Goal: Task Accomplishment & Management: Manage account settings

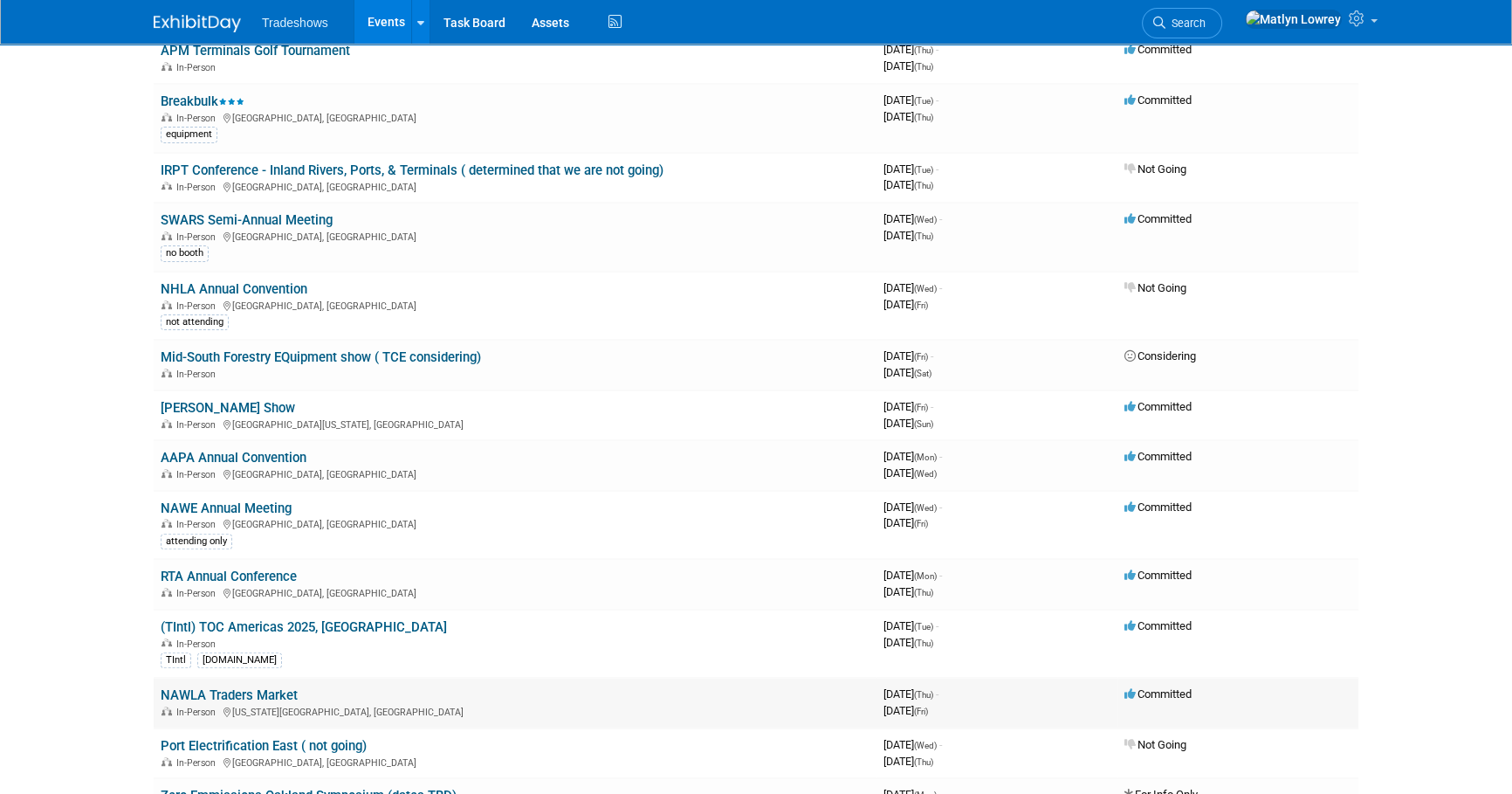
scroll to position [635, 0]
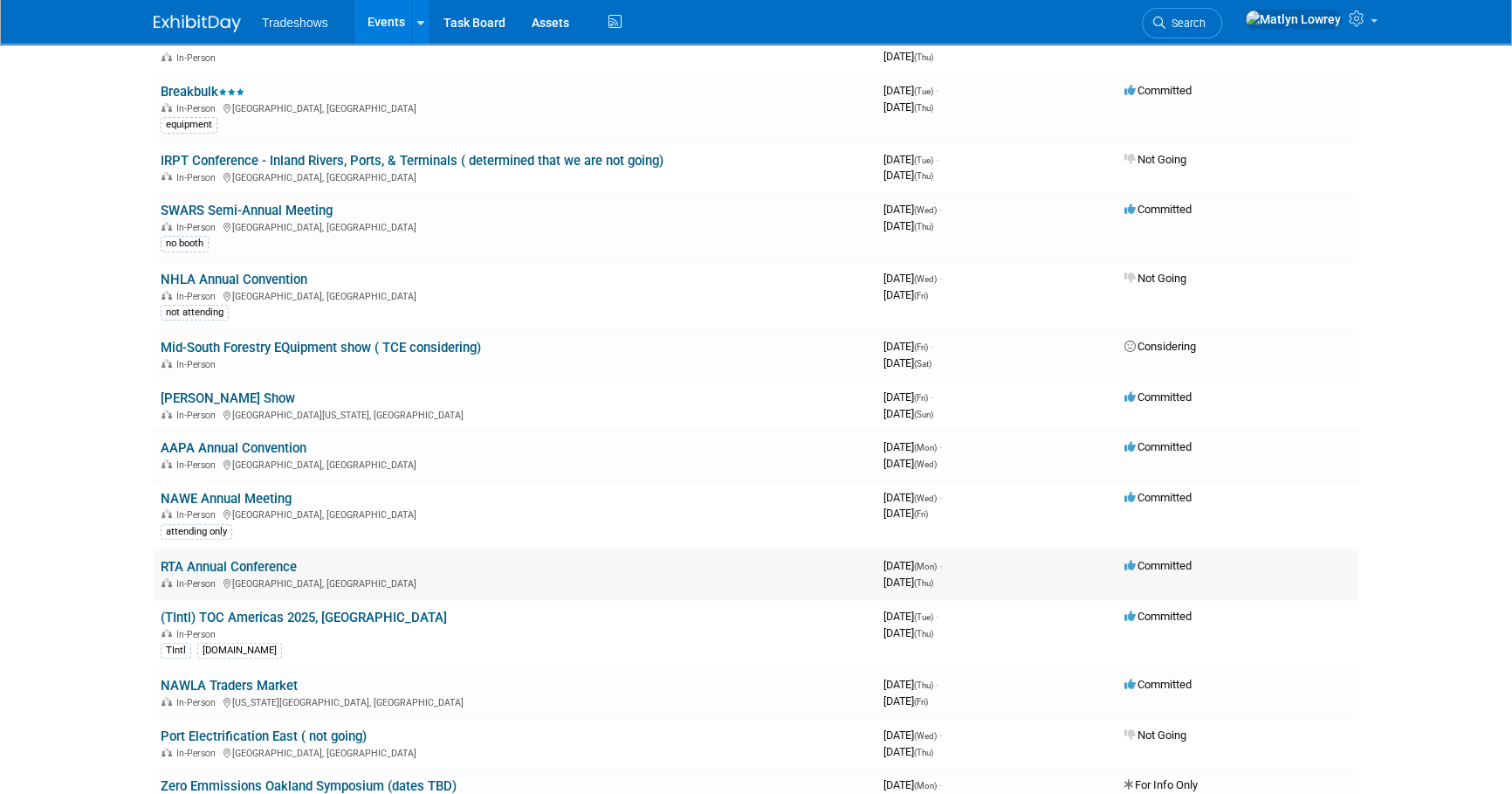
click at [243, 563] on link "RTA Annual Conference" at bounding box center [228, 567] width 136 height 16
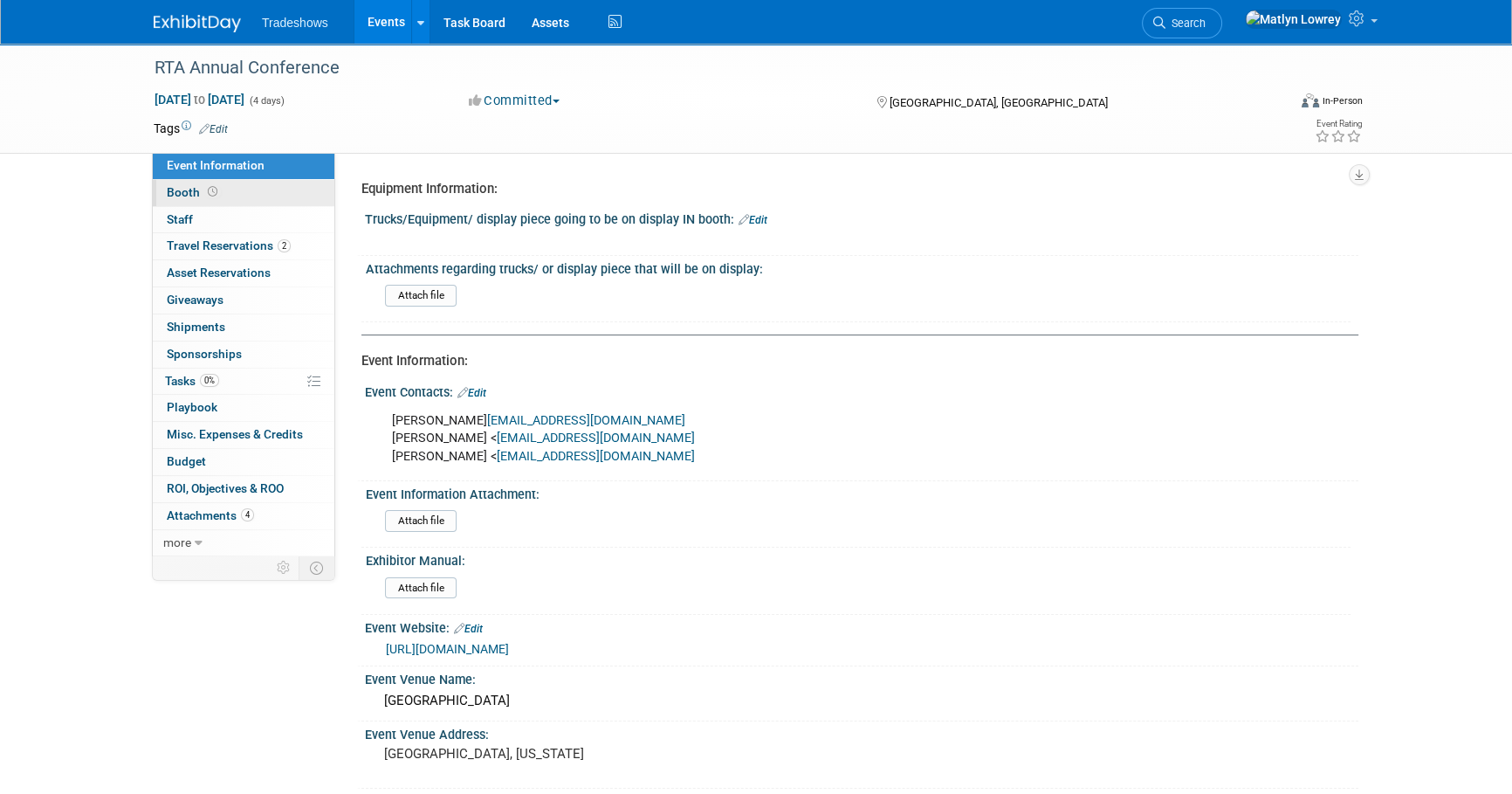
click at [225, 190] on link "Booth" at bounding box center [244, 192] width 182 height 26
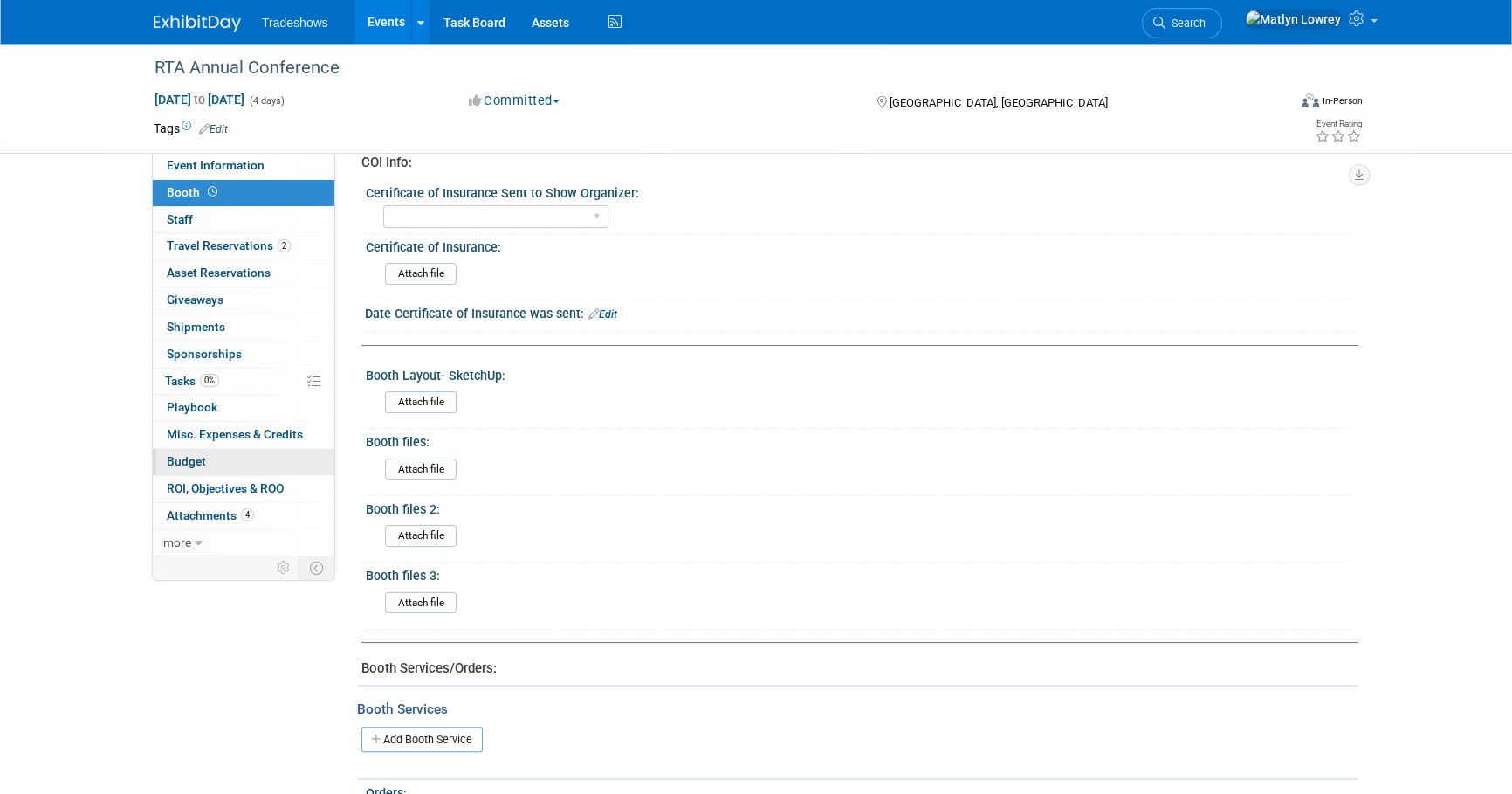
scroll to position [555, 0]
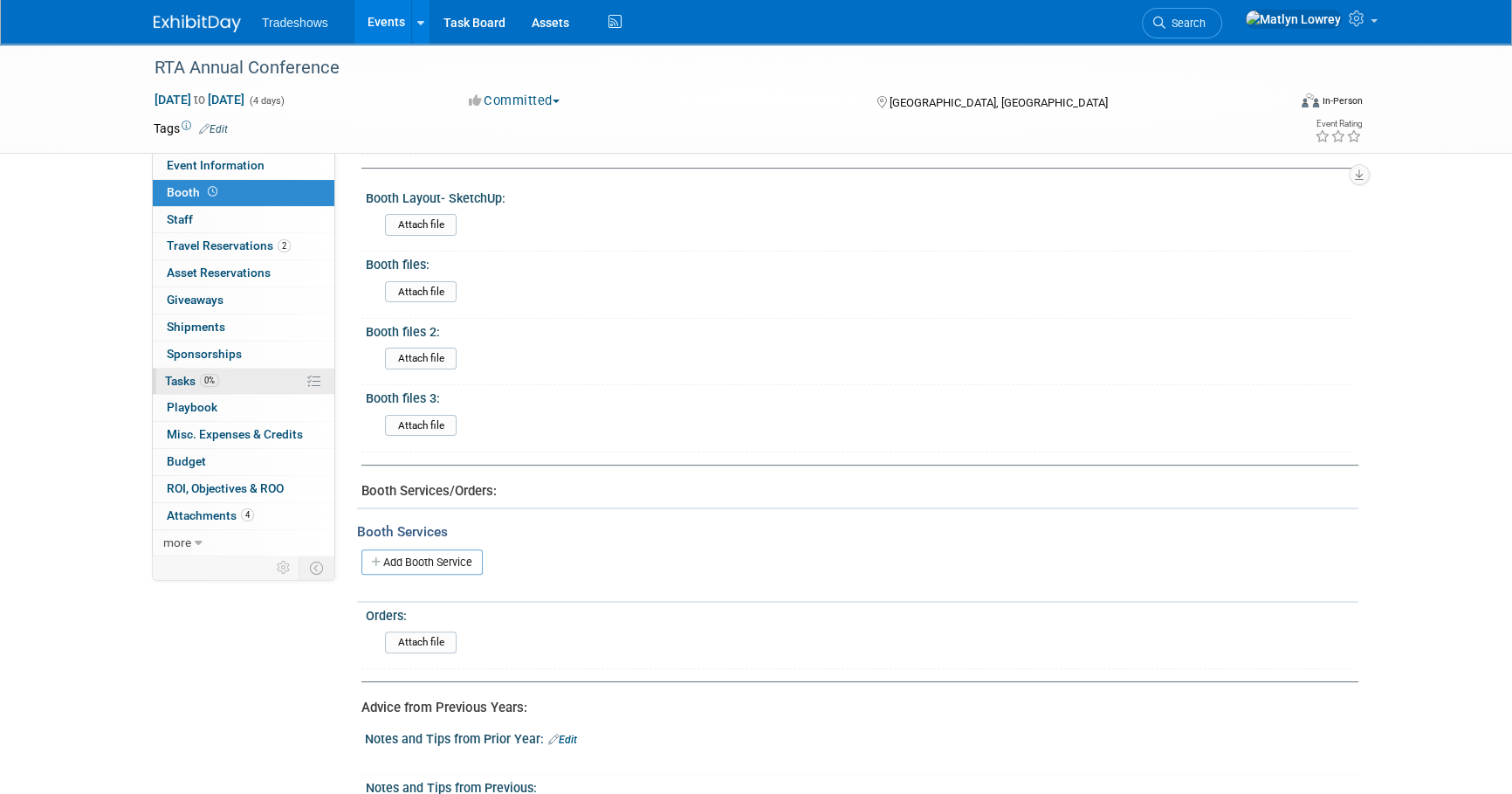
click at [187, 377] on span "Tasks 0%" at bounding box center [191, 381] width 54 height 14
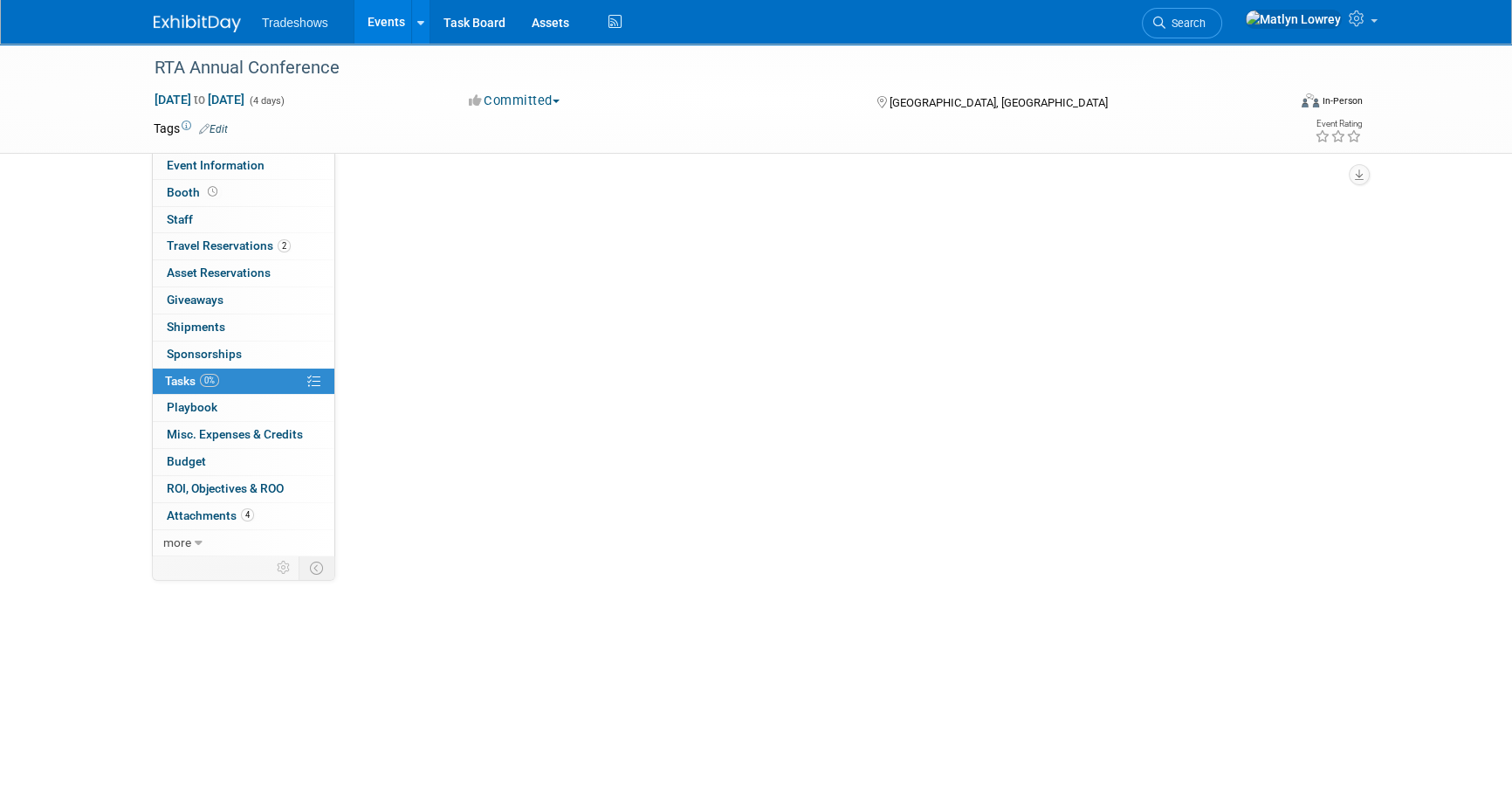
scroll to position [0, 0]
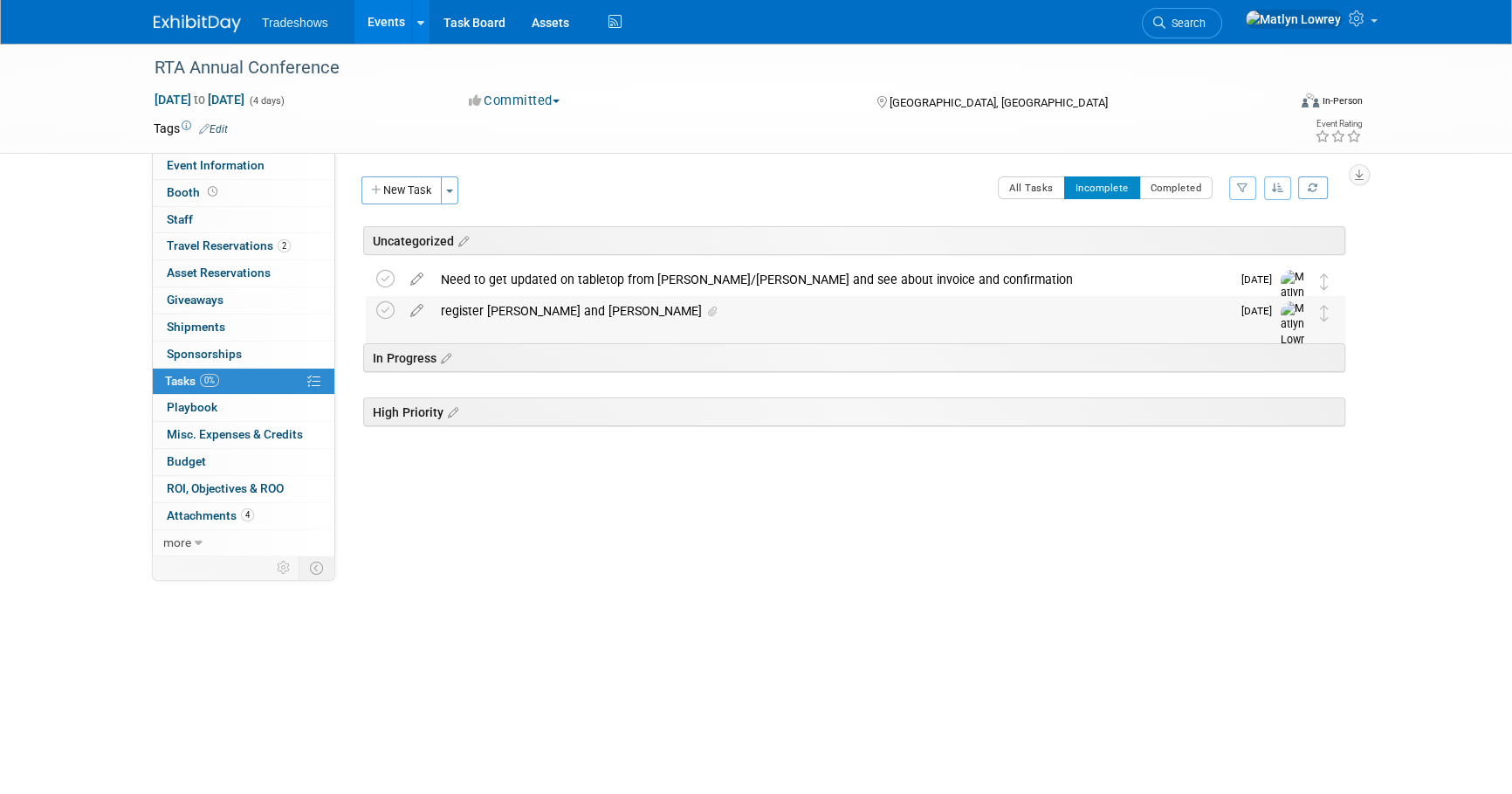
click at [546, 316] on div "register [PERSON_NAME] and [PERSON_NAME]" at bounding box center [832, 311] width 799 height 29
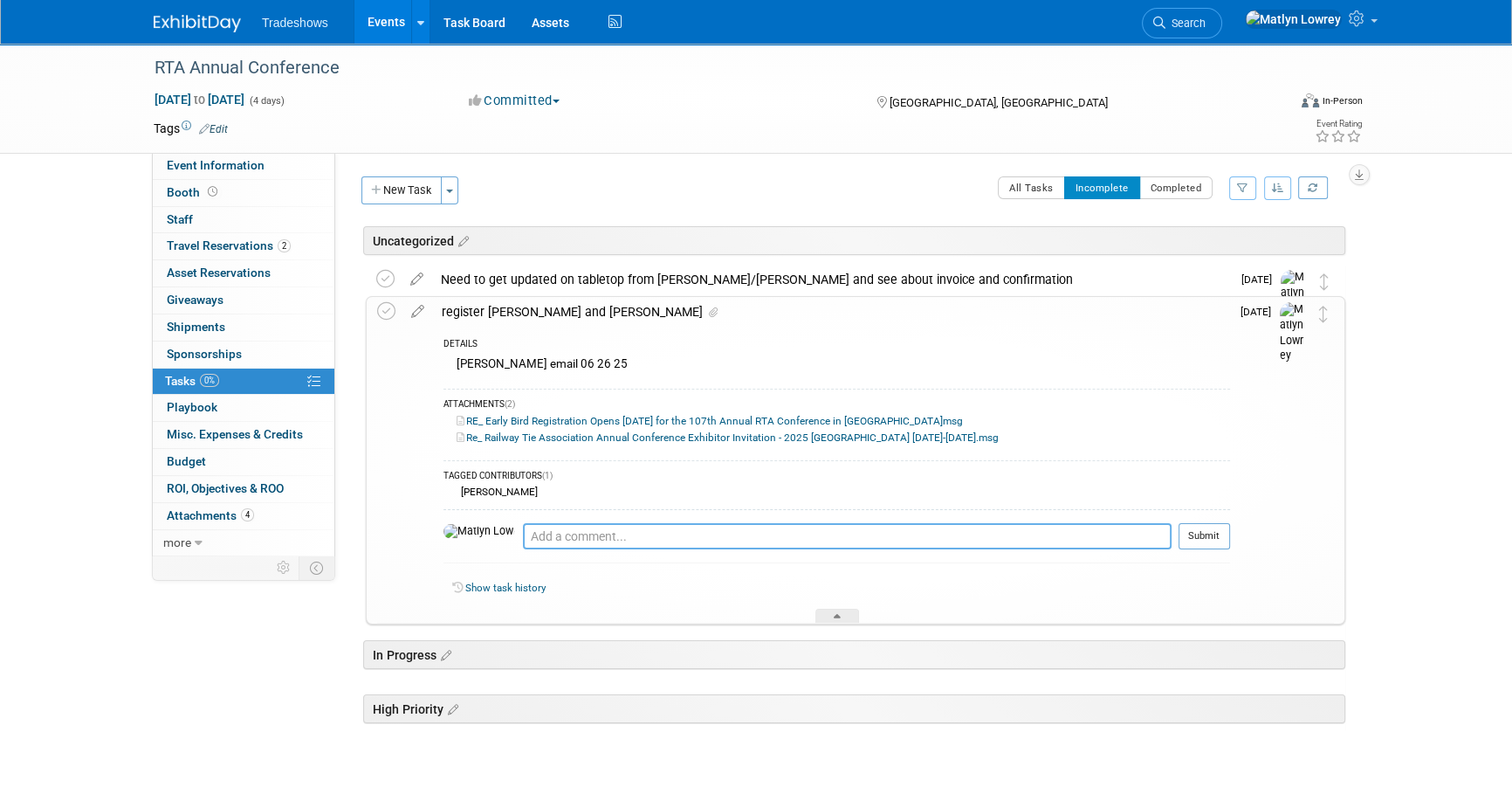
click at [544, 527] on textarea at bounding box center [847, 536] width 649 height 26
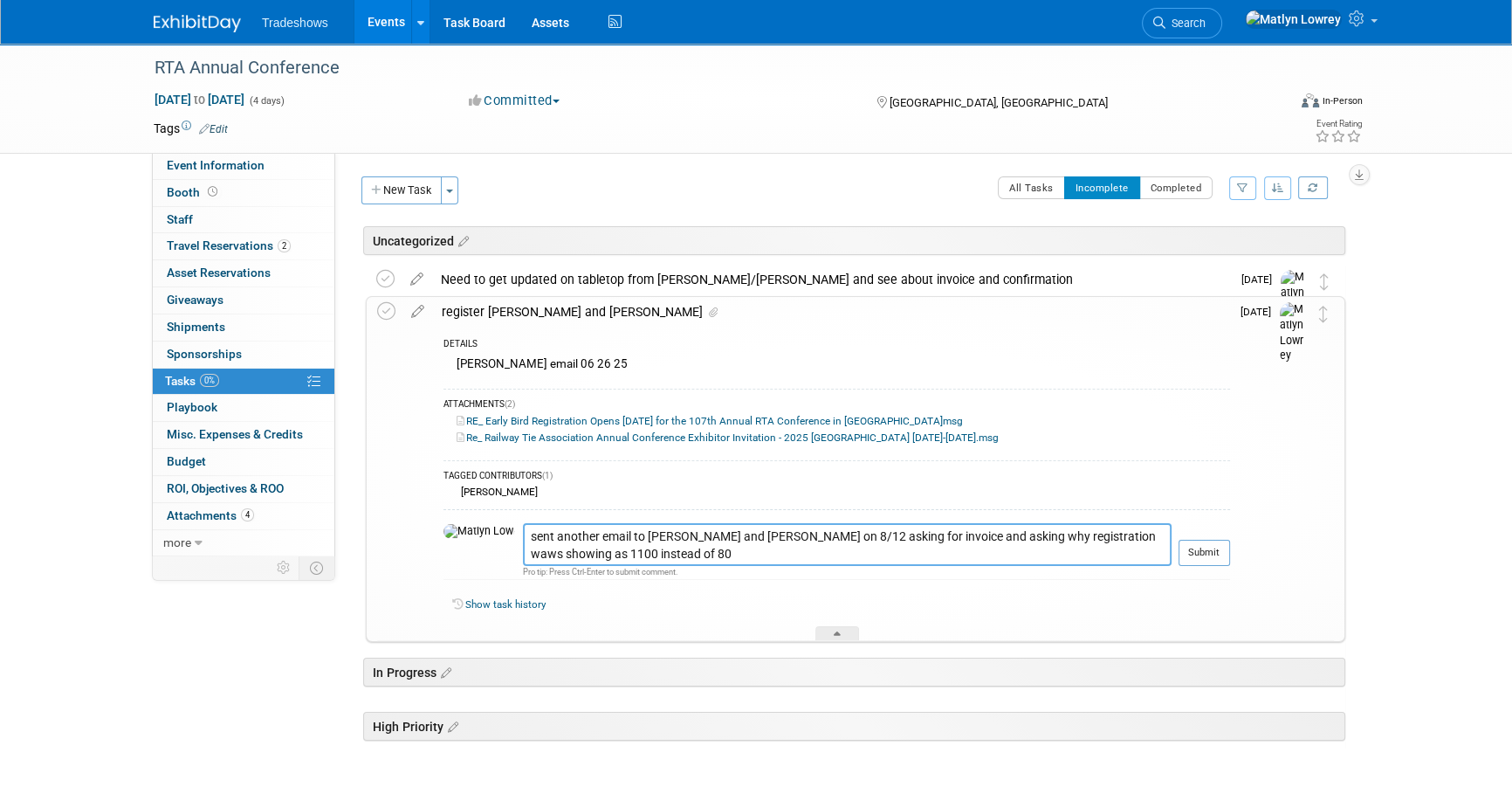
type textarea "sent another email to [PERSON_NAME] and [PERSON_NAME] on 8/12 asking for invoic…"
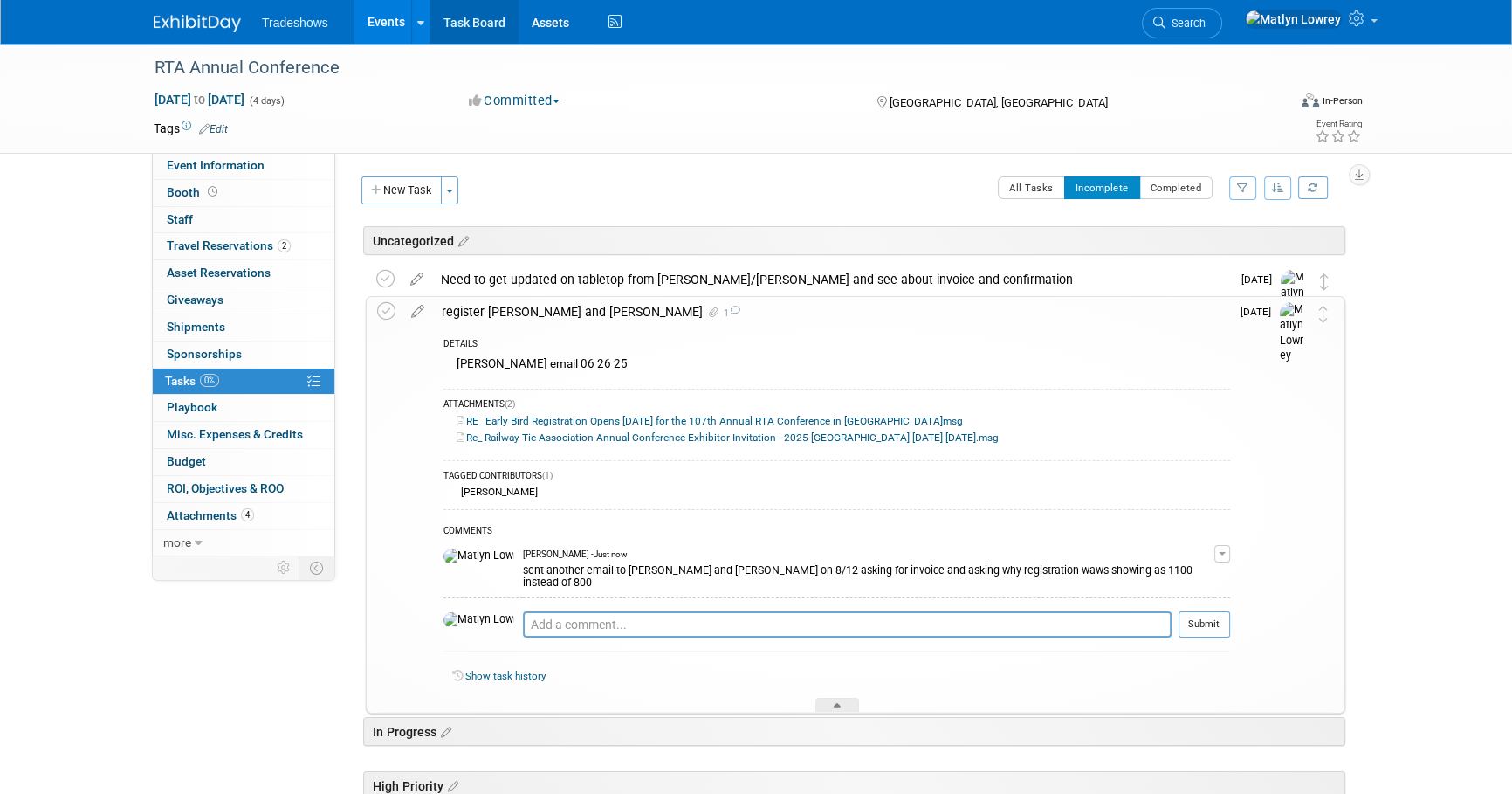
click at [456, 24] on link "Task Board" at bounding box center [474, 21] width 88 height 44
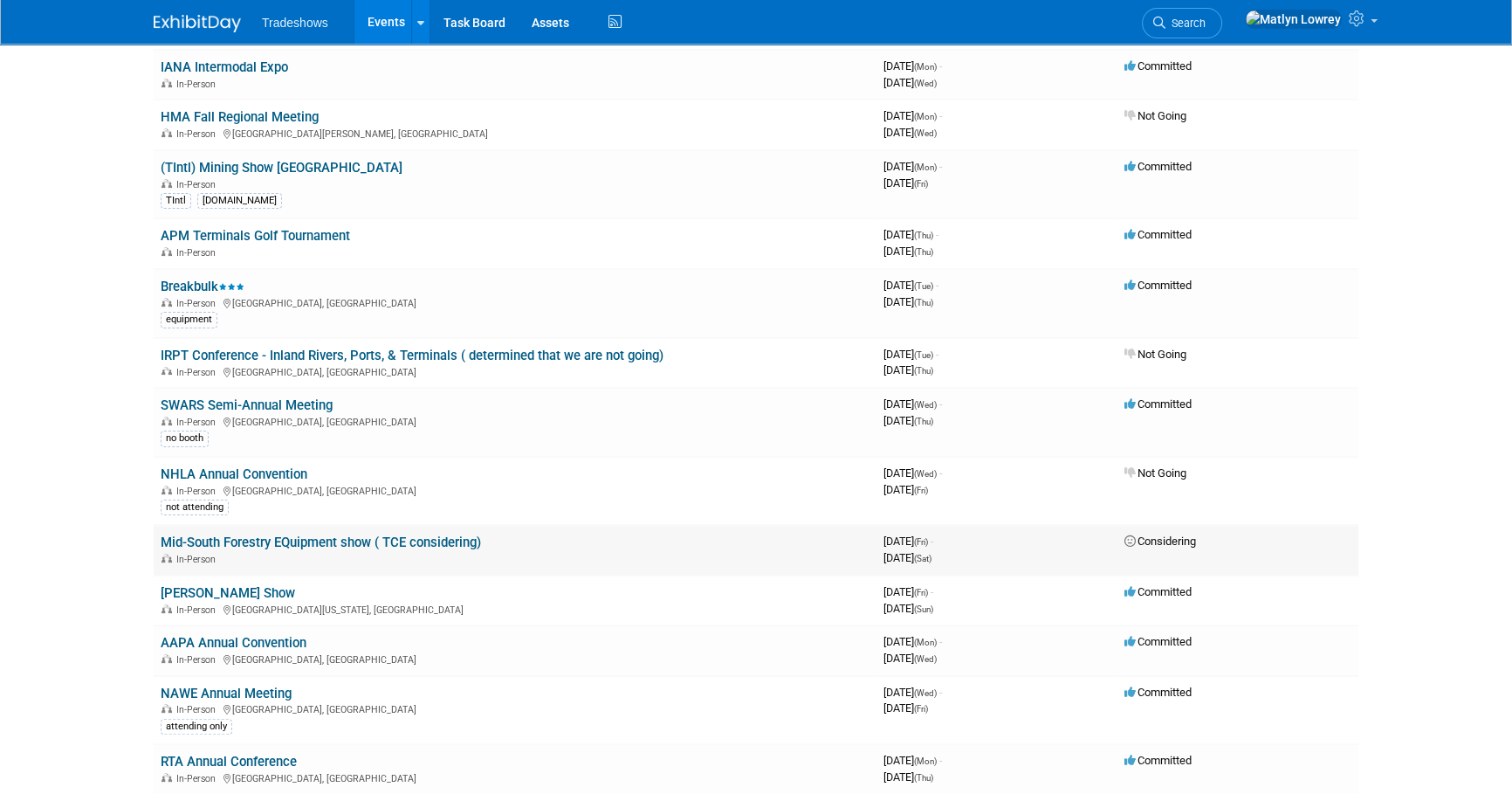
scroll to position [476, 0]
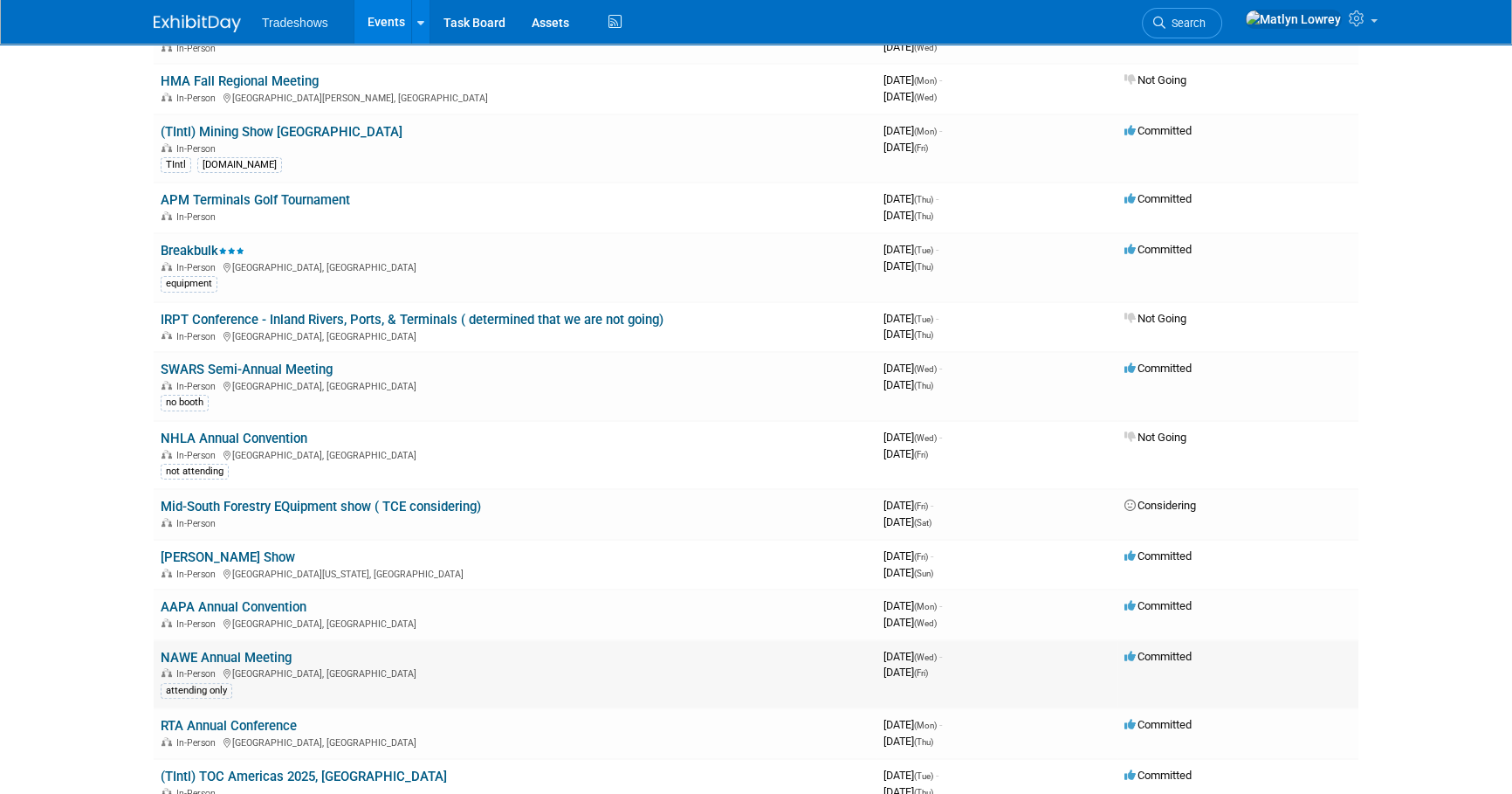
click at [226, 651] on link "NAWE Annual Meeting" at bounding box center [225, 658] width 131 height 16
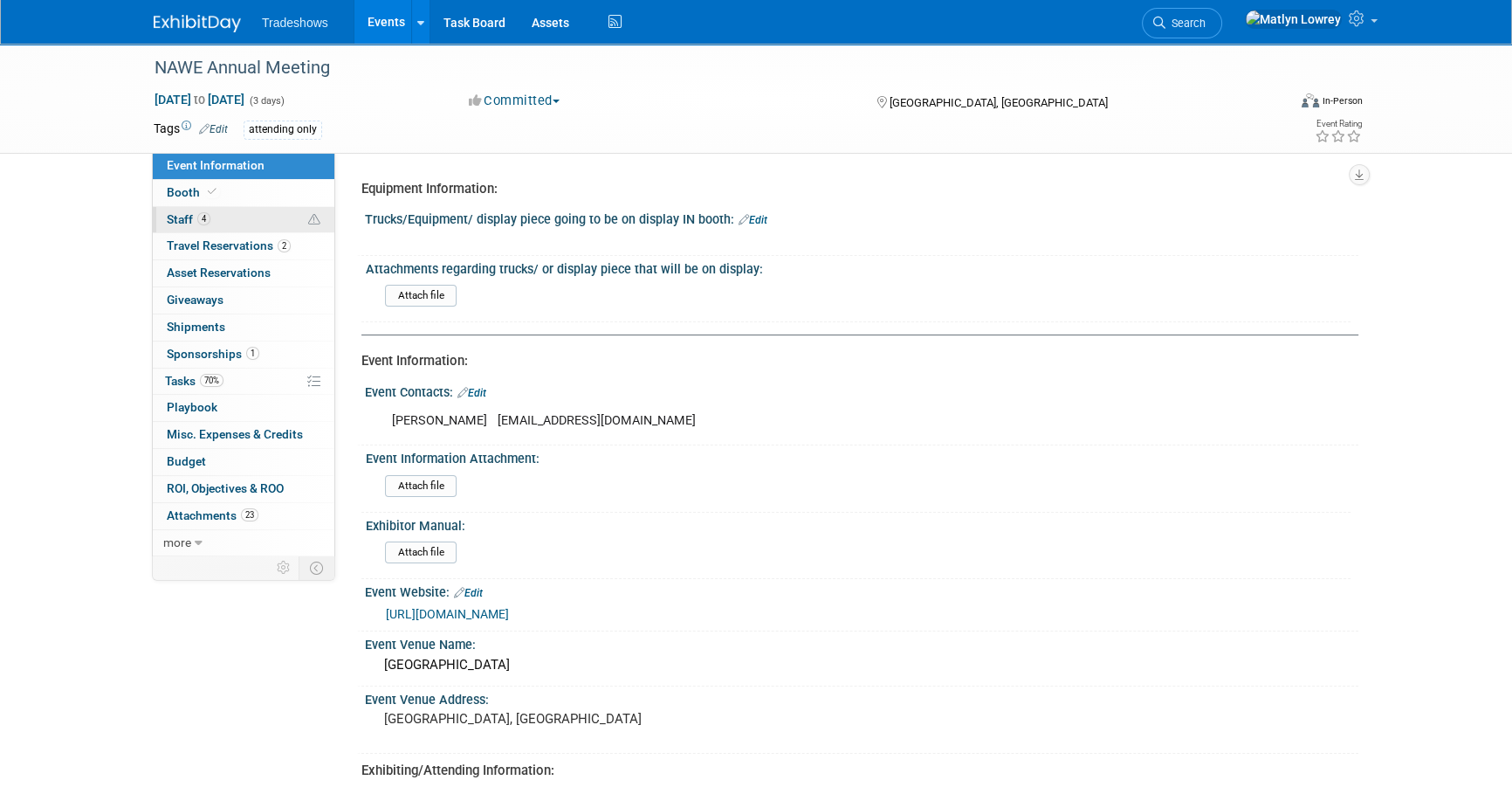
click at [198, 229] on link "4 Staff 4" at bounding box center [244, 219] width 182 height 26
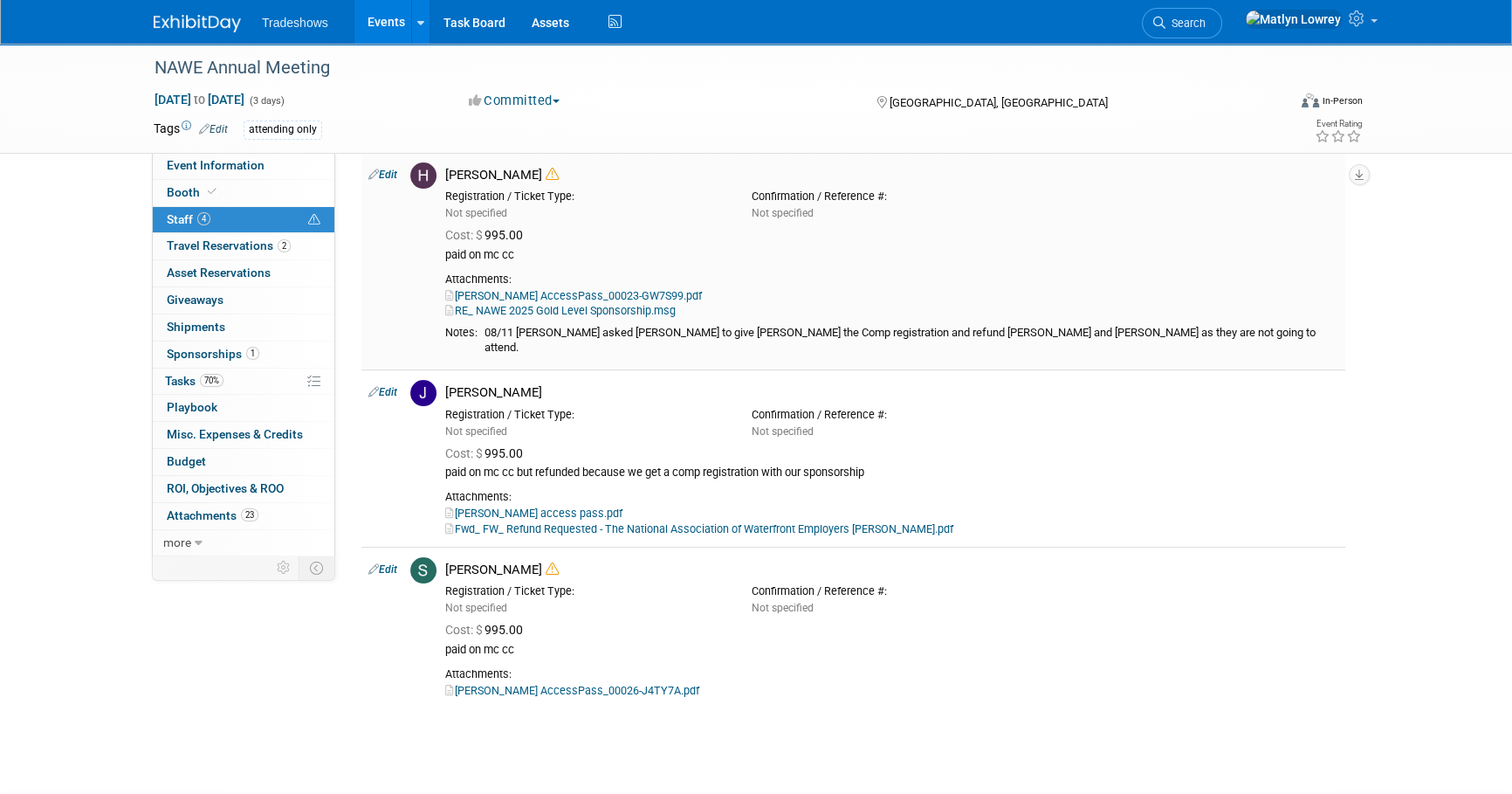
scroll to position [317, 0]
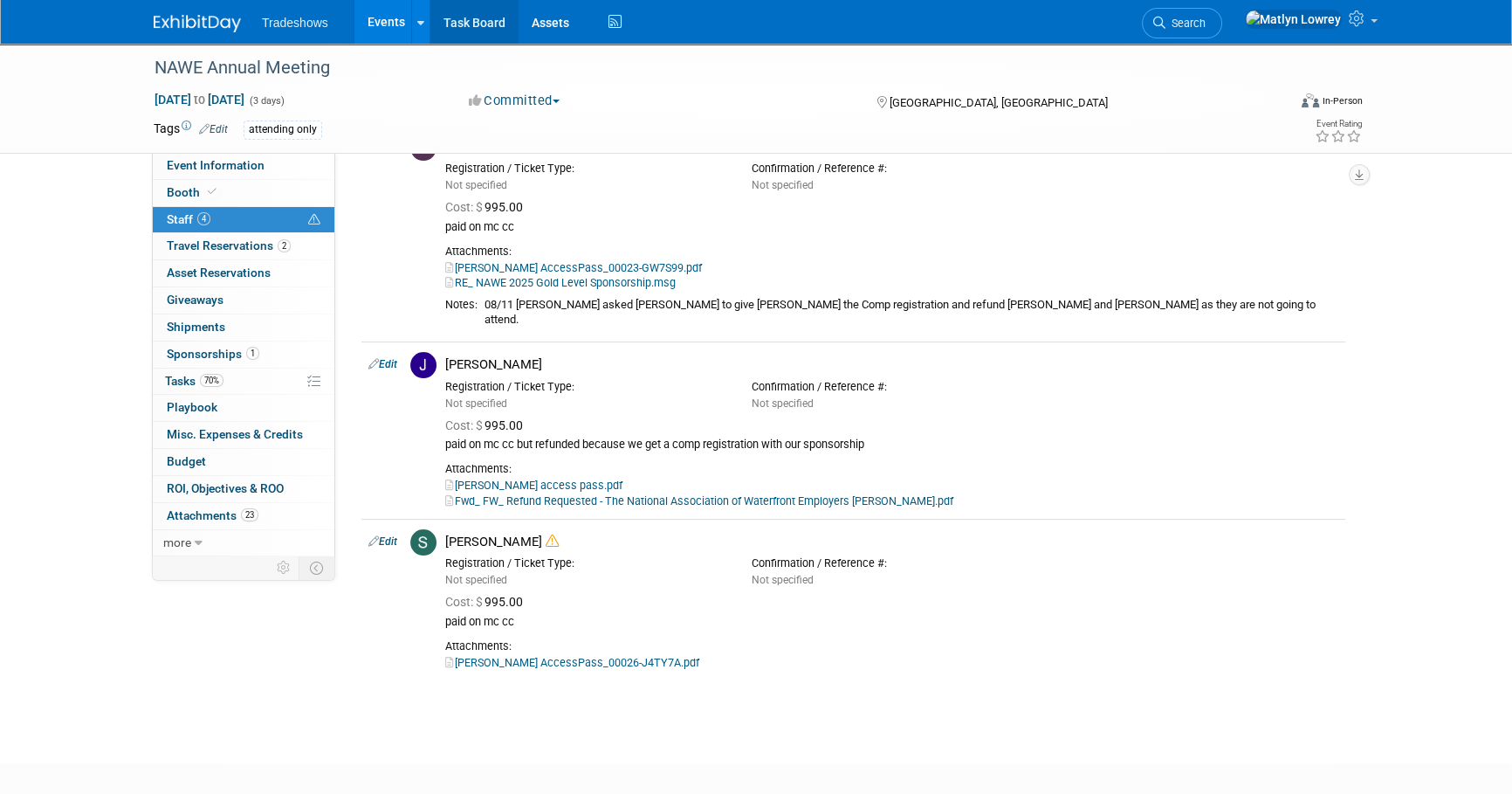
click at [470, 19] on link "Task Board" at bounding box center [474, 21] width 88 height 44
